Goal: Find specific page/section: Find specific page/section

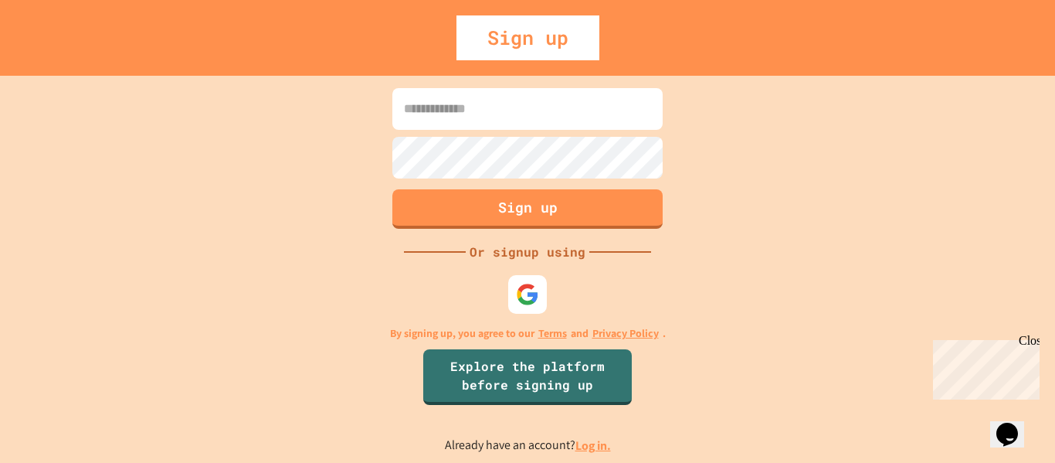
click at [1031, 340] on div "Close" at bounding box center [1027, 343] width 19 height 19
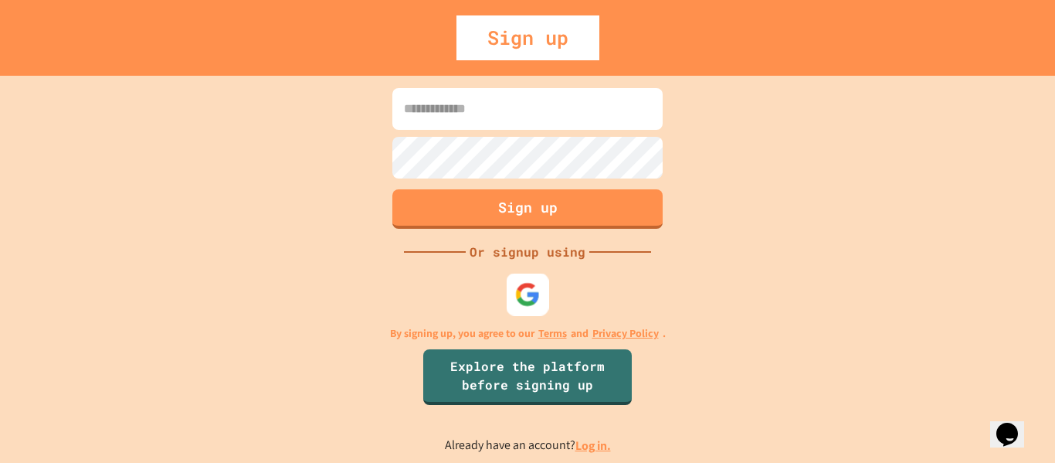
click at [531, 305] on img at bounding box center [527, 293] width 25 height 25
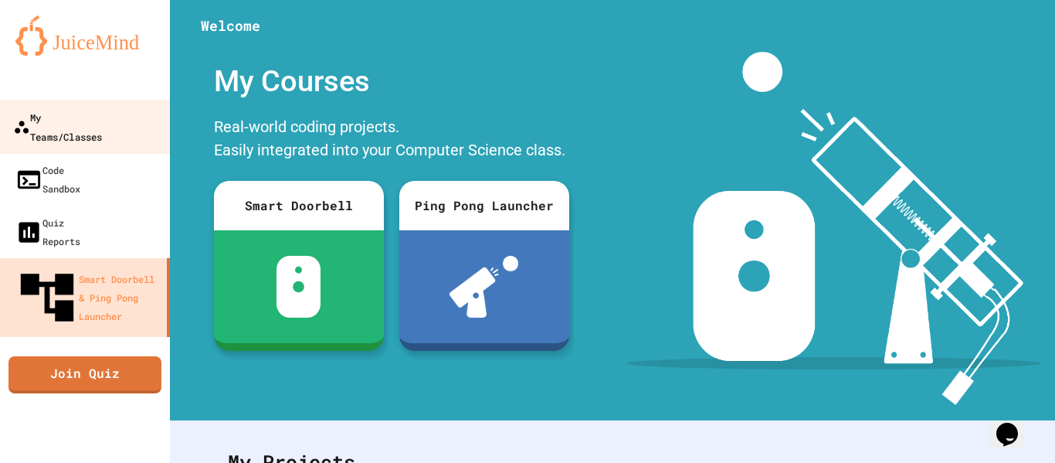
click at [102, 108] on div "My Teams/Classes" at bounding box center [57, 126] width 89 height 38
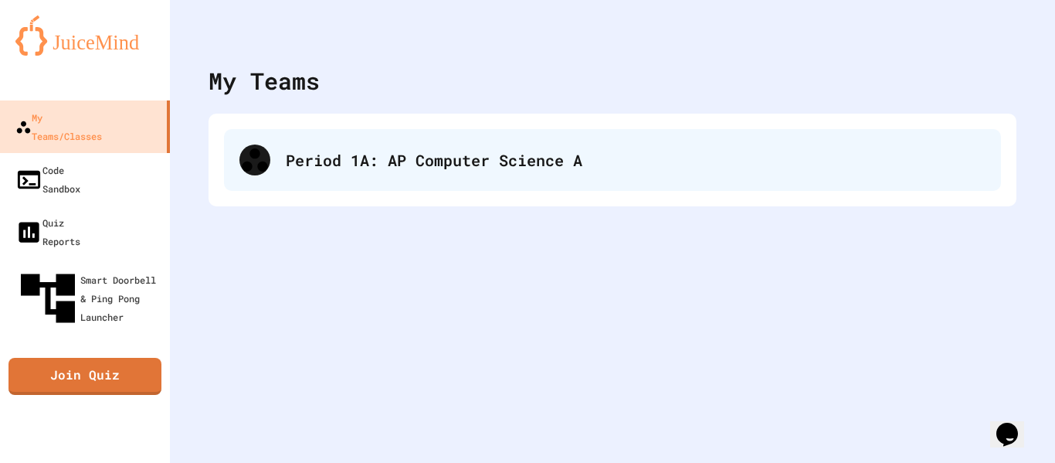
click at [358, 144] on div "Period 1A: AP Computer Science A" at bounding box center [612, 160] width 777 height 62
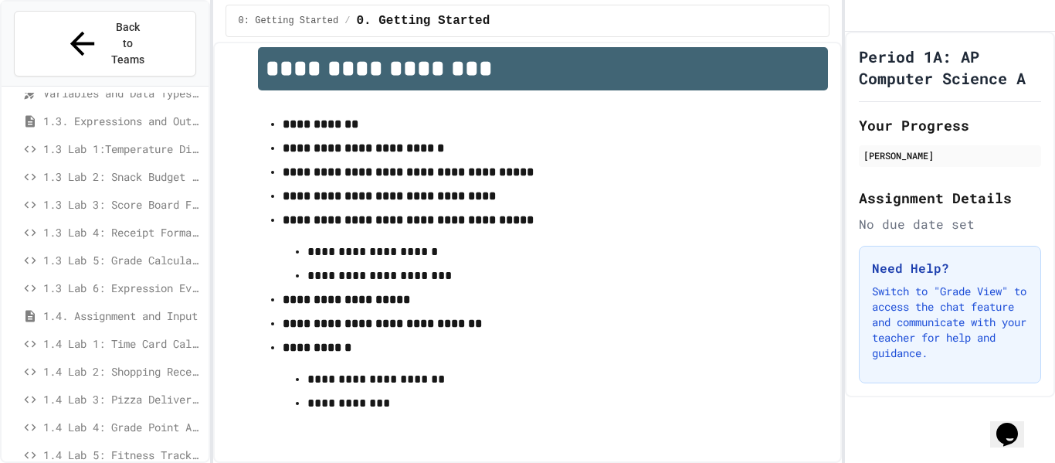
scroll to position [293, 0]
click at [155, 282] on span "1.3 Lab 6: Expression Evaluator Fix" at bounding box center [122, 290] width 159 height 16
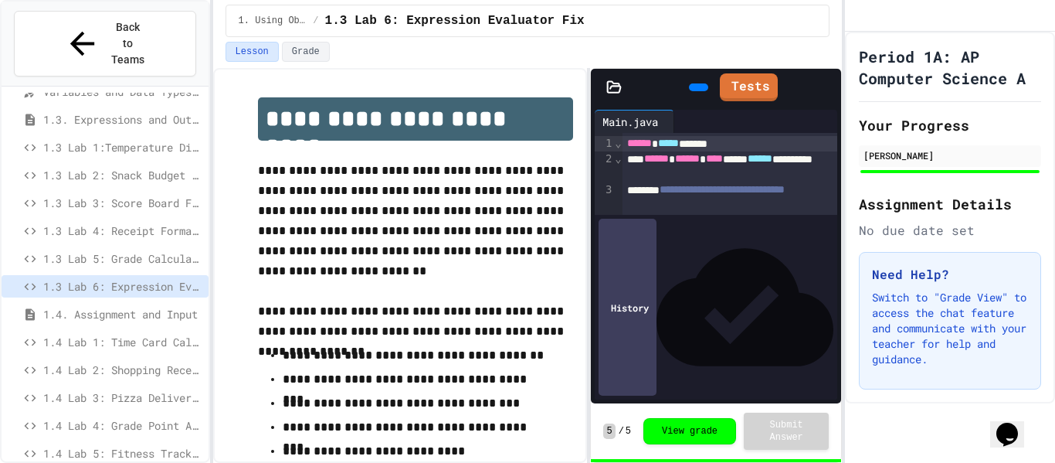
scroll to position [296, 0]
